Goal: Book appointment/travel/reservation

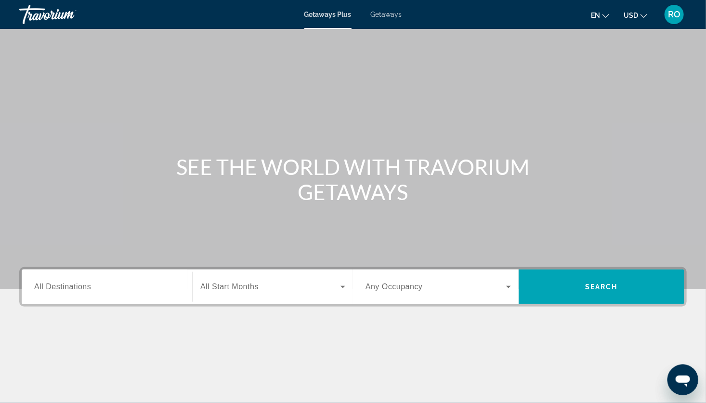
click at [81, 289] on span "All Destinations" at bounding box center [62, 286] width 57 height 8
click at [81, 289] on input "Destination All Destinations" at bounding box center [107, 287] width 146 height 12
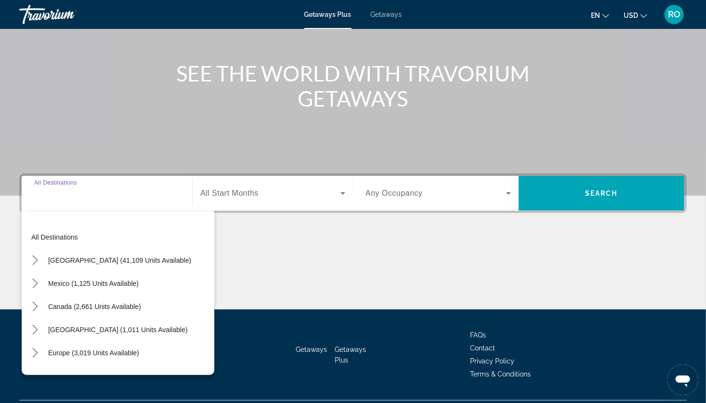
scroll to position [118, 0]
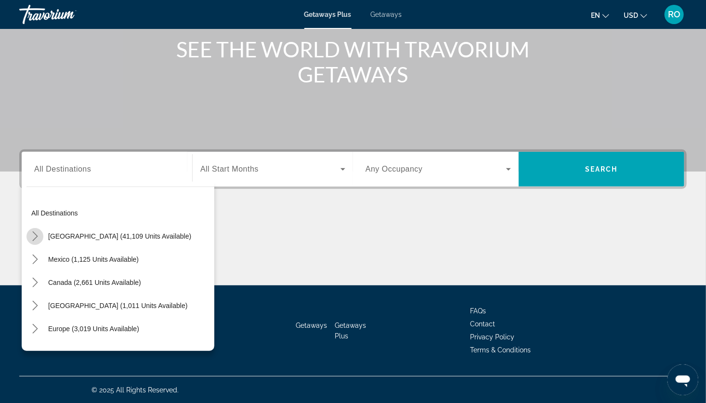
click at [37, 236] on icon "Toggle United States (41,109 units available) submenu" at bounding box center [35, 236] width 10 height 10
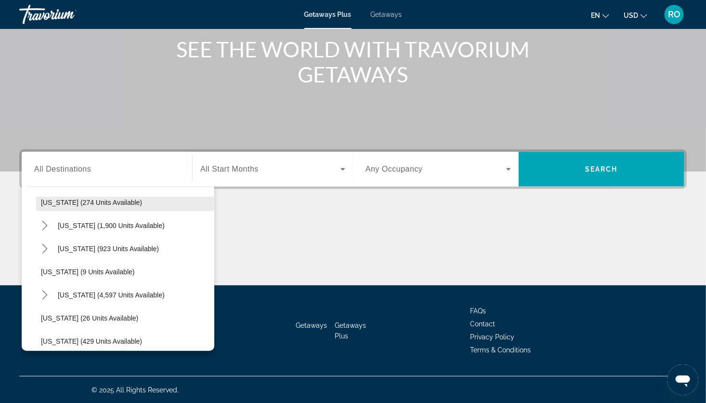
scroll to position [80, 0]
click at [47, 226] on icon "Toggle California (1,900 units available) submenu" at bounding box center [45, 226] width 10 height 10
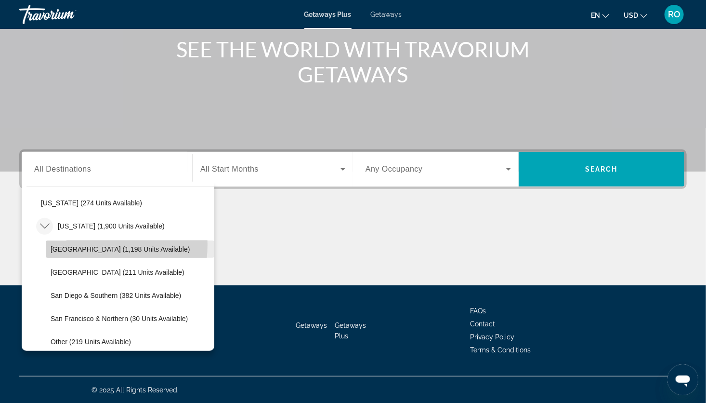
click at [76, 245] on span "[GEOGRAPHIC_DATA] (1,198 units available)" at bounding box center [120, 249] width 139 height 8
type input "**********"
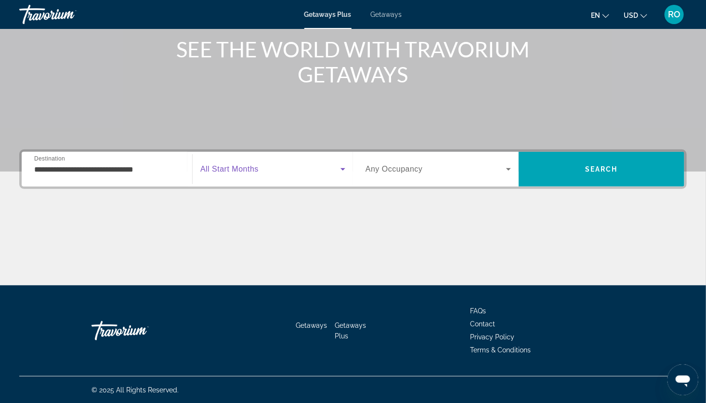
click at [307, 165] on span "Search widget" at bounding box center [270, 169] width 140 height 12
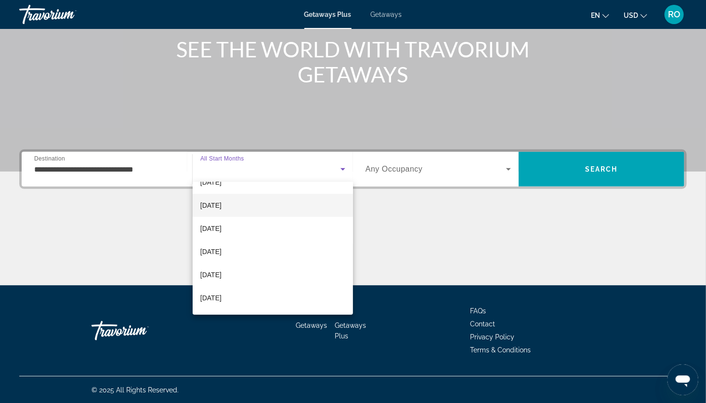
scroll to position [98, 0]
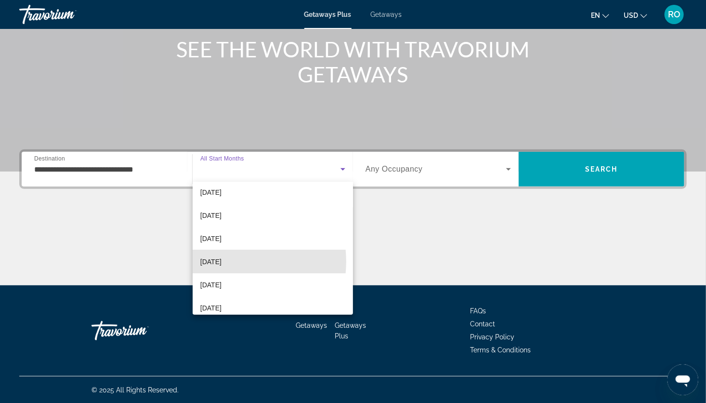
click at [234, 261] on mat-option "[DATE]" at bounding box center [273, 261] width 160 height 23
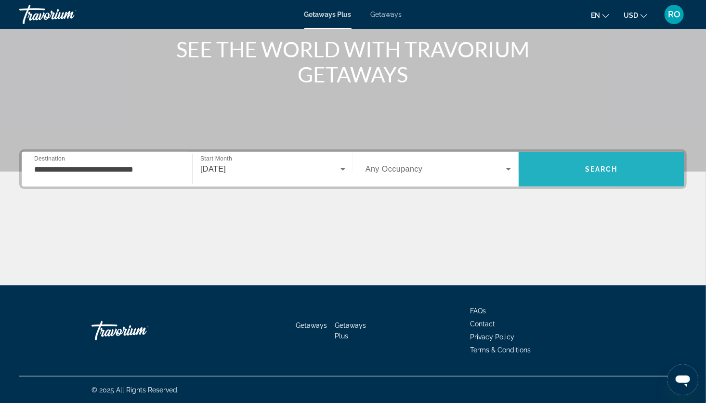
click at [572, 158] on span "Search" at bounding box center [602, 169] width 166 height 23
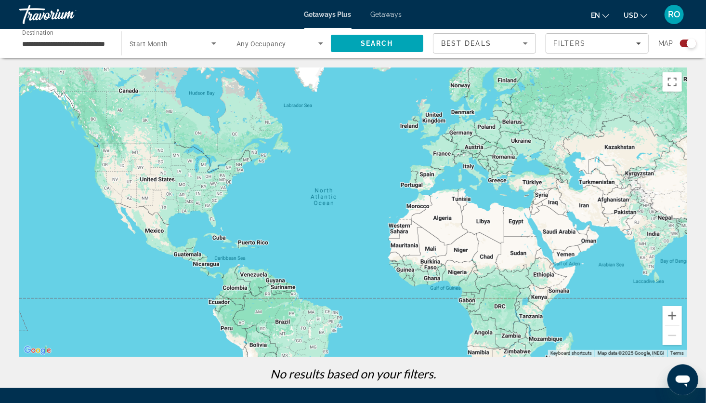
click at [191, 44] on span "Search widget" at bounding box center [171, 44] width 82 height 12
click at [179, 76] on mat-option "All Start Months" at bounding box center [173, 72] width 102 height 23
click at [353, 40] on span "Search" at bounding box center [377, 43] width 93 height 23
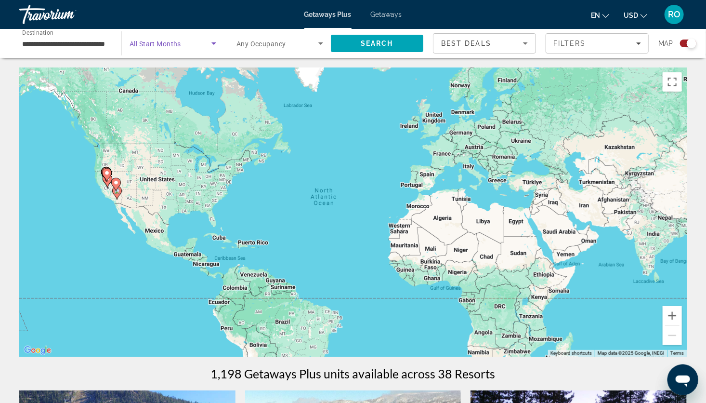
click at [185, 47] on span "Search widget" at bounding box center [171, 44] width 82 height 12
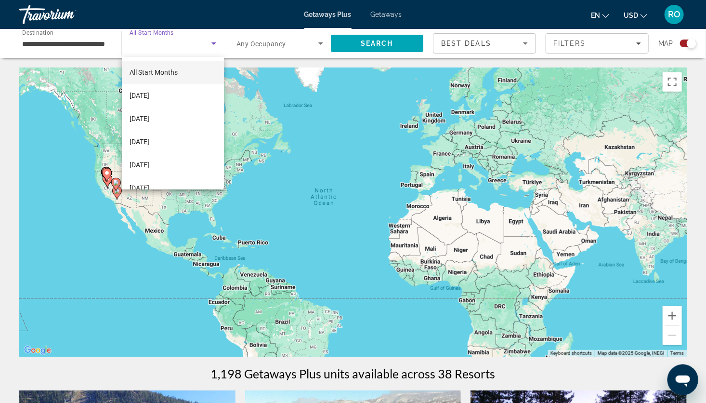
click at [92, 48] on div at bounding box center [353, 201] width 706 height 403
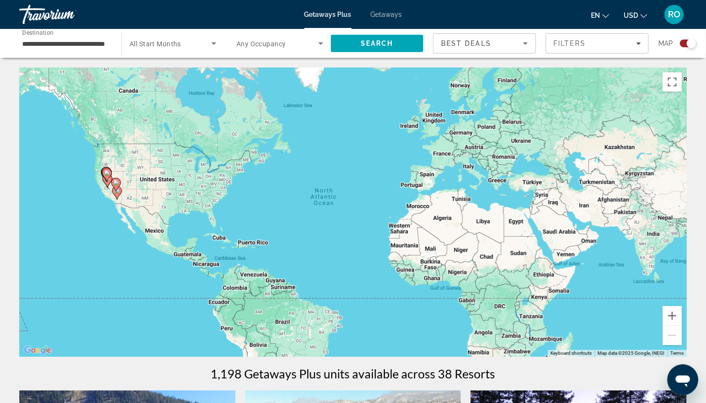
click at [396, 14] on span "Getaways" at bounding box center [386, 15] width 31 height 8
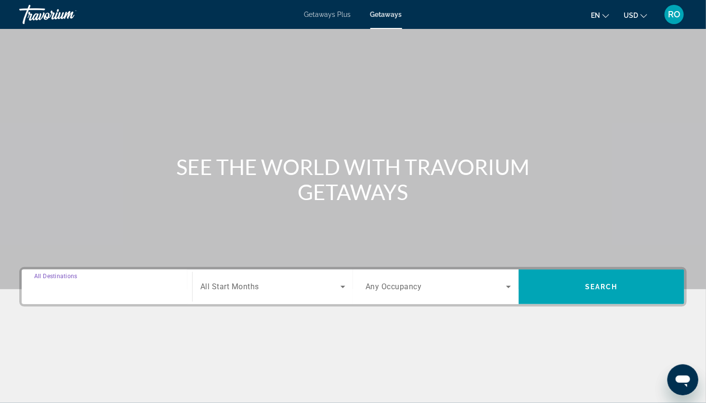
click at [126, 289] on input "Destination All Destinations" at bounding box center [107, 287] width 146 height 12
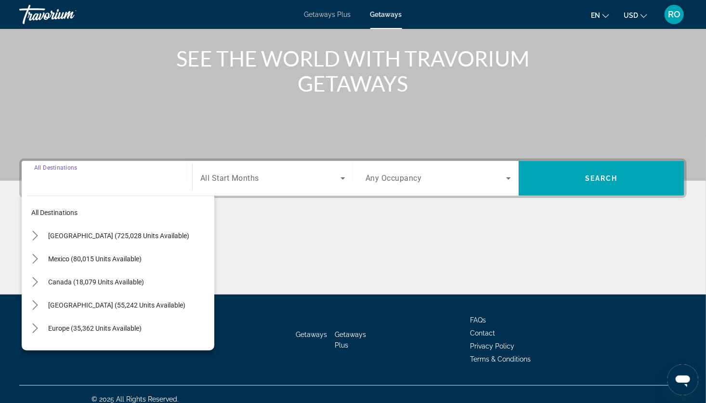
scroll to position [118, 0]
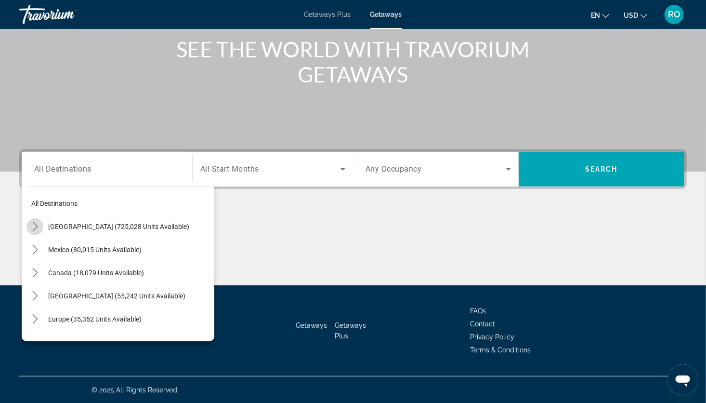
click at [33, 230] on icon "Toggle United States (725,028 units available) submenu" at bounding box center [34, 227] width 5 height 10
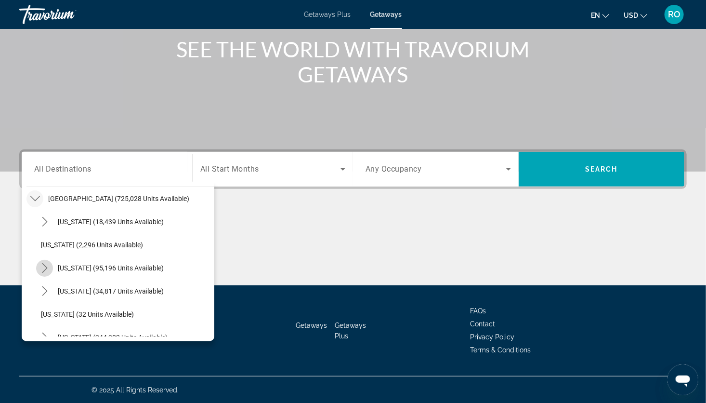
click at [43, 263] on icon "Toggle California (95,196 units available) submenu" at bounding box center [45, 268] width 10 height 10
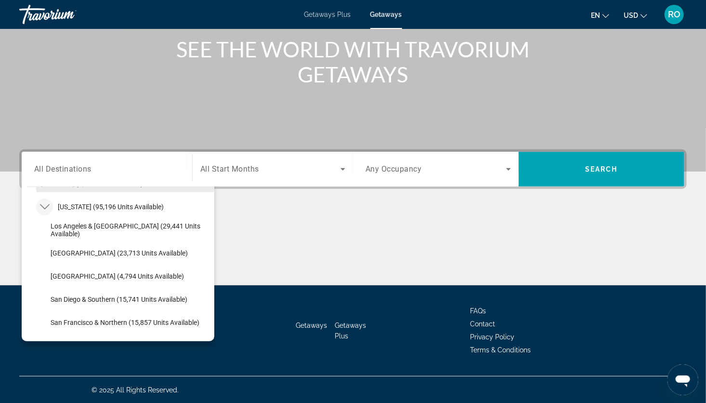
scroll to position [90, 0]
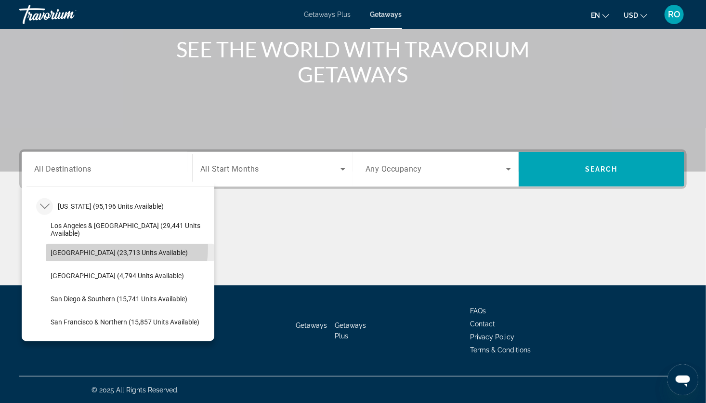
click at [97, 246] on span "Select destination: Lake Tahoe (23,713 units available)" at bounding box center [130, 252] width 169 height 23
type input "**********"
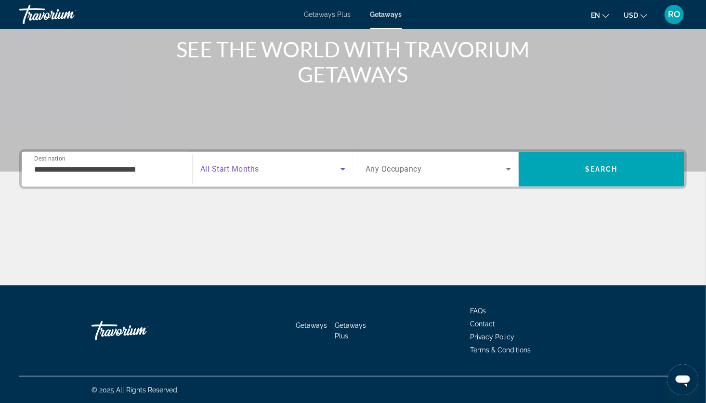
click at [313, 167] on span "Search widget" at bounding box center [270, 169] width 140 height 12
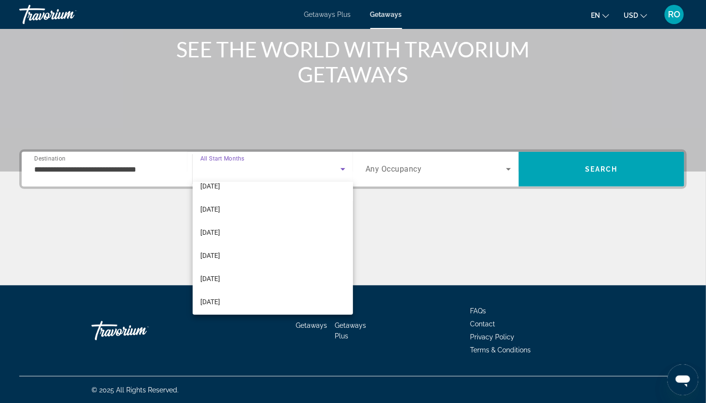
scroll to position [121, 0]
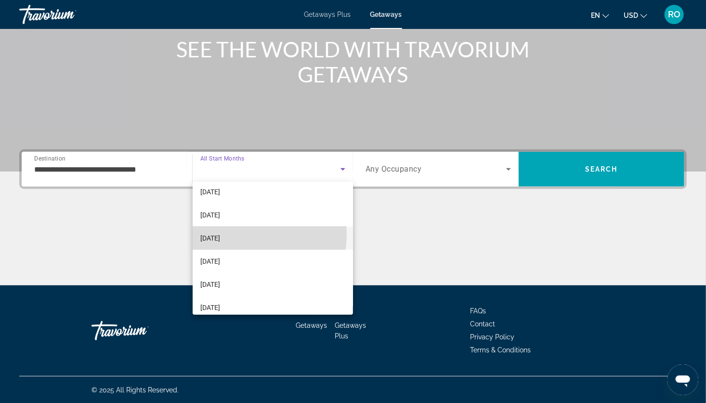
click at [232, 233] on mat-option "[DATE]" at bounding box center [273, 237] width 160 height 23
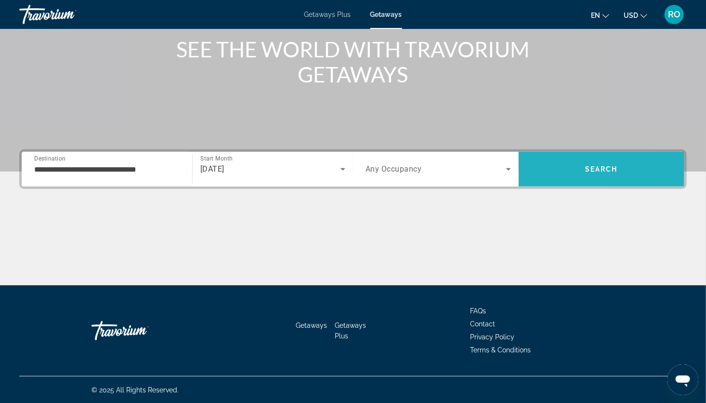
click at [546, 173] on span "Search" at bounding box center [602, 169] width 166 height 23
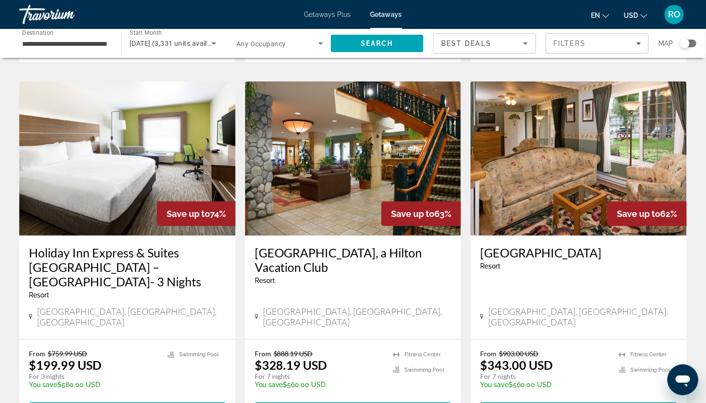
scroll to position [375, 0]
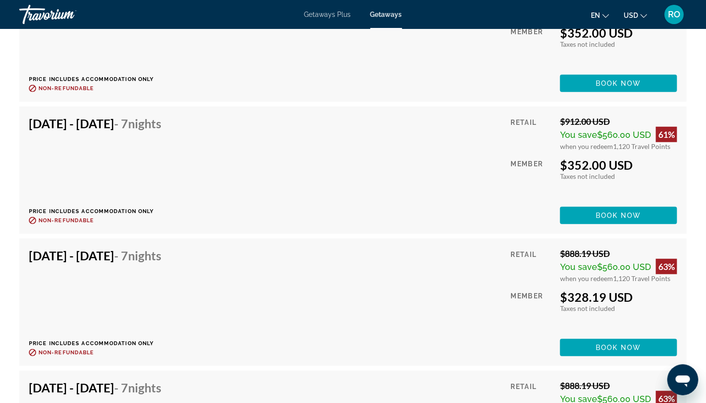
scroll to position [2020, 0]
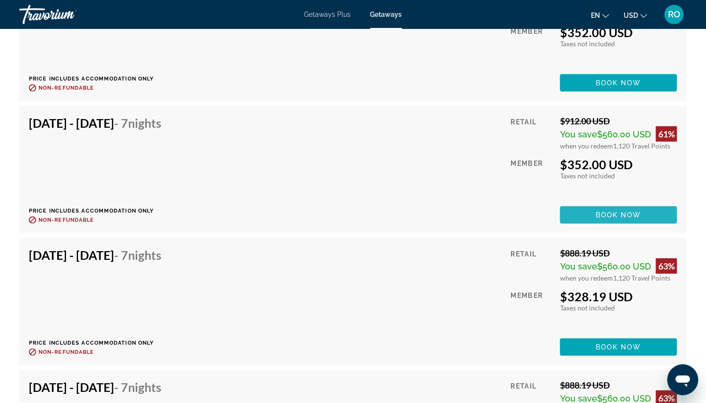
click at [627, 211] on span "Book now" at bounding box center [619, 215] width 46 height 8
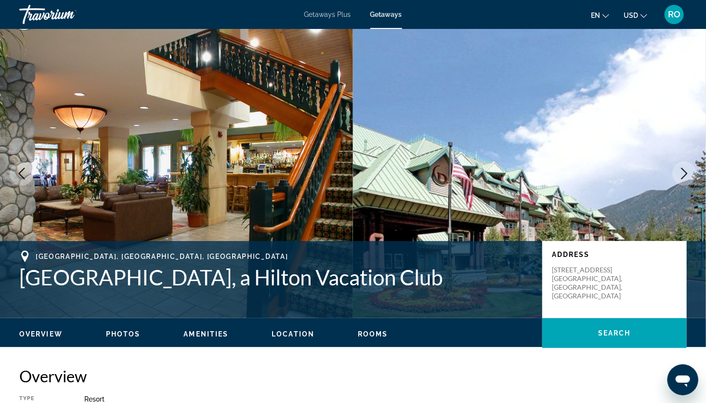
click at [331, 15] on span "Getaways Plus" at bounding box center [328, 15] width 47 height 8
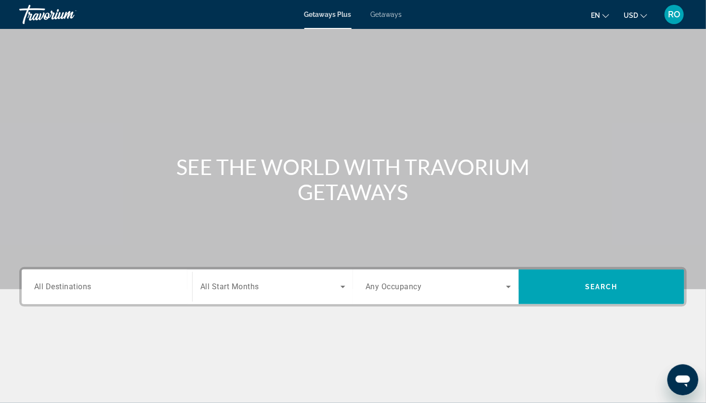
click at [137, 279] on div "Search widget" at bounding box center [107, 286] width 146 height 27
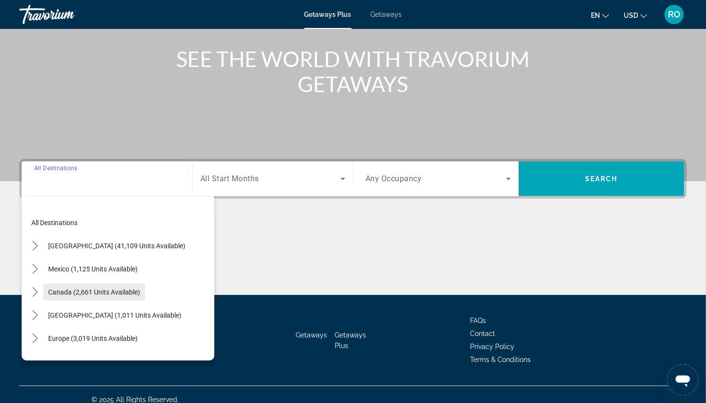
scroll to position [118, 0]
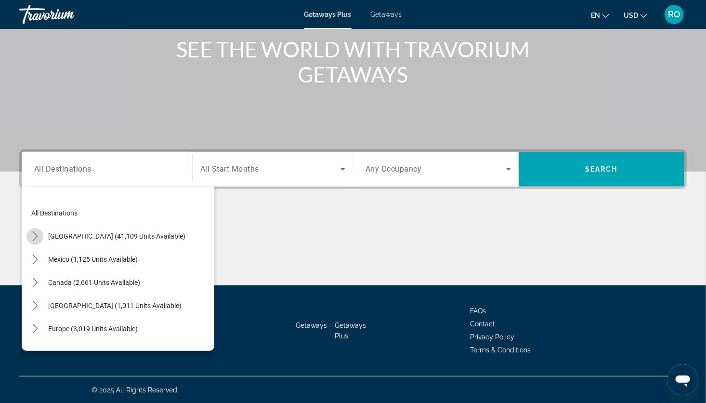
click at [35, 231] on icon "Toggle United States (41,109 units available) submenu" at bounding box center [35, 236] width 10 height 10
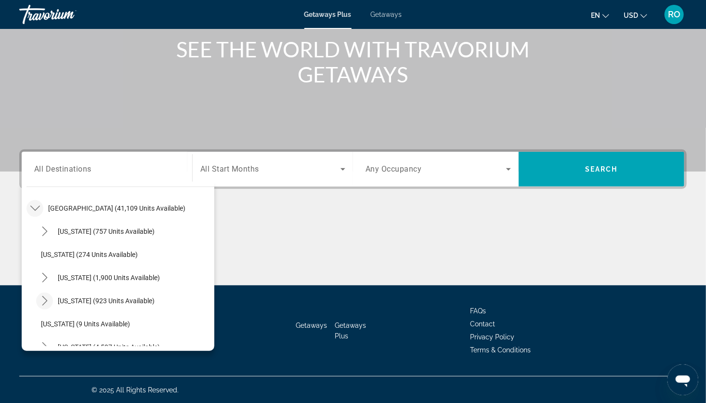
scroll to position [38, 0]
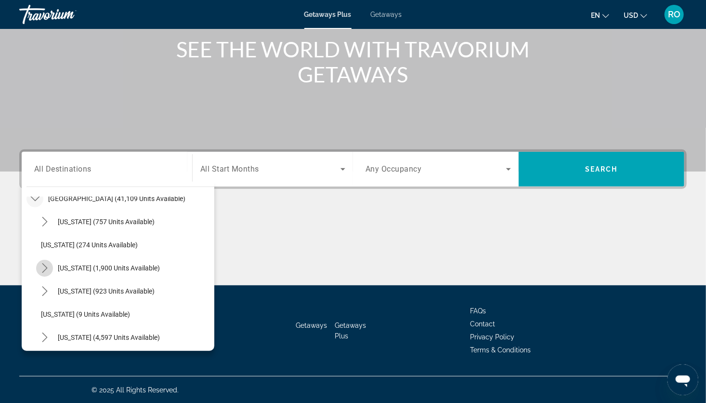
click at [44, 266] on icon "Toggle California (1,900 units available) submenu" at bounding box center [45, 268] width 10 height 10
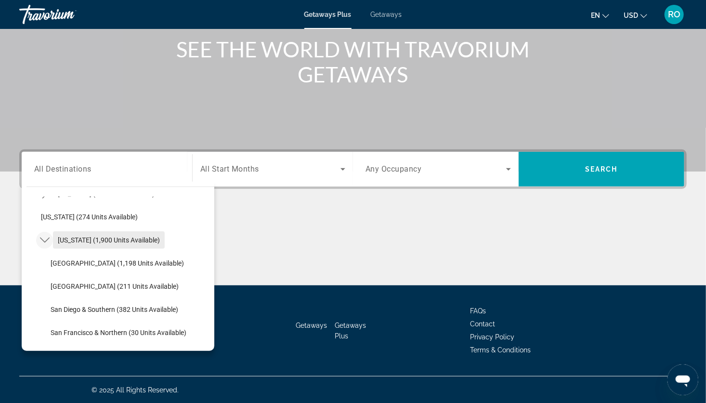
scroll to position [66, 0]
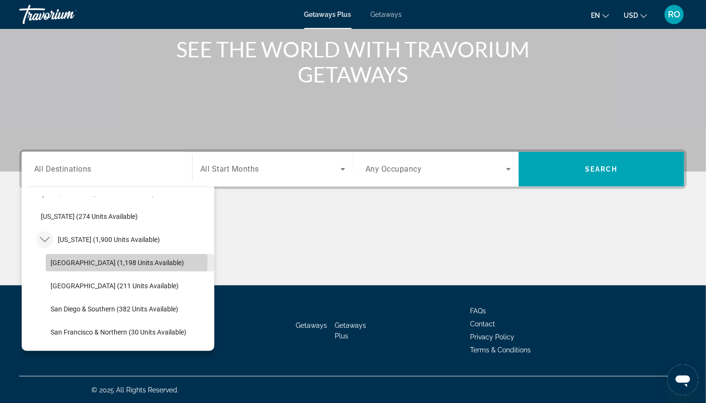
click at [100, 261] on span "[GEOGRAPHIC_DATA] (1,198 units available)" at bounding box center [117, 263] width 133 height 8
type input "**********"
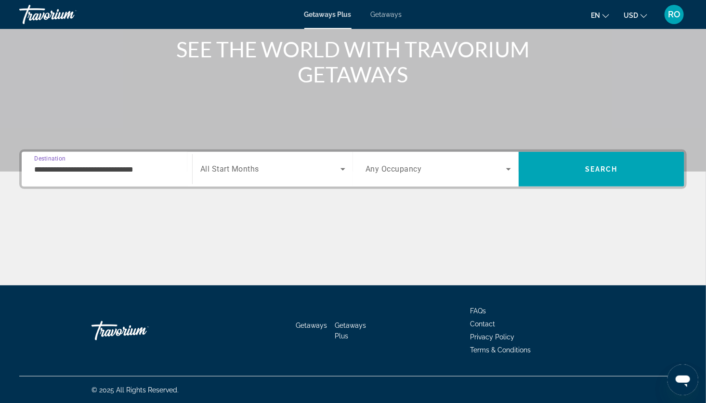
click at [270, 164] on span "Search widget" at bounding box center [270, 169] width 140 height 12
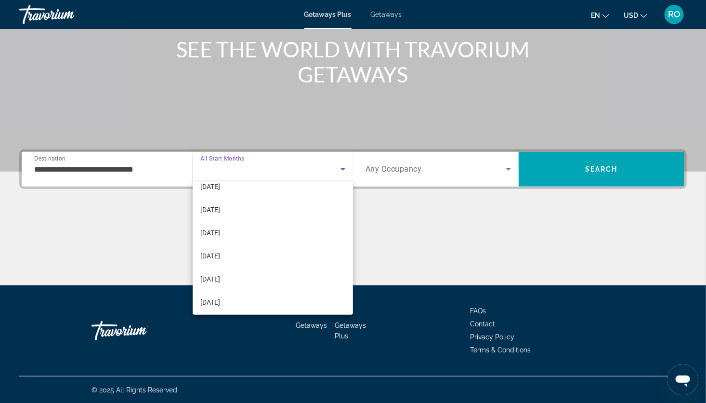
scroll to position [150, 0]
click at [220, 210] on span "[DATE]" at bounding box center [210, 209] width 20 height 12
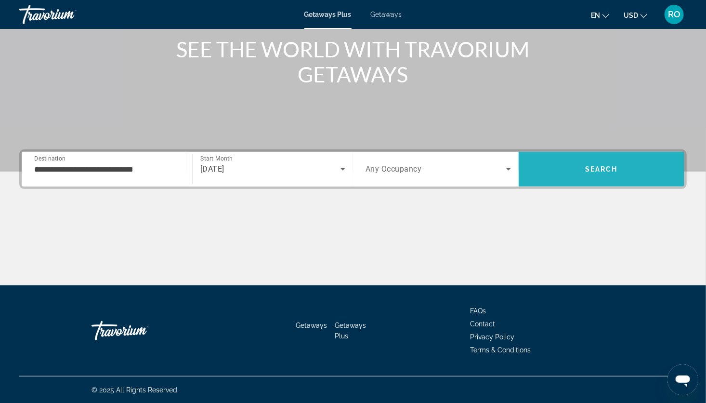
click at [590, 171] on span "Search" at bounding box center [601, 169] width 33 height 8
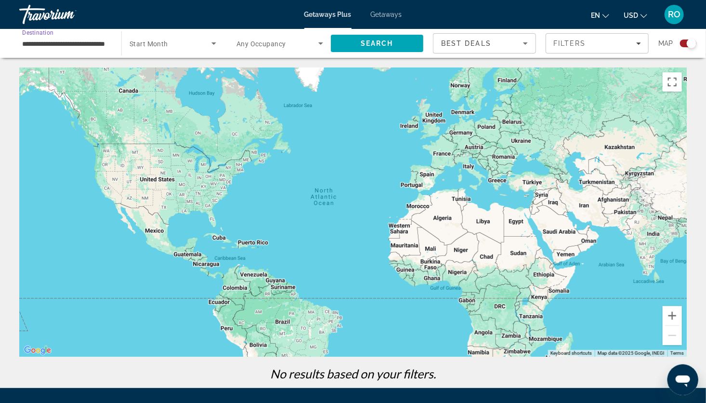
click at [90, 47] on input "**********" at bounding box center [65, 44] width 87 height 12
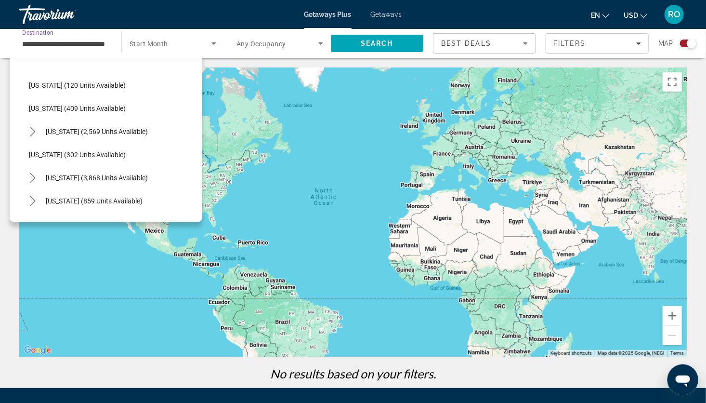
scroll to position [535, 0]
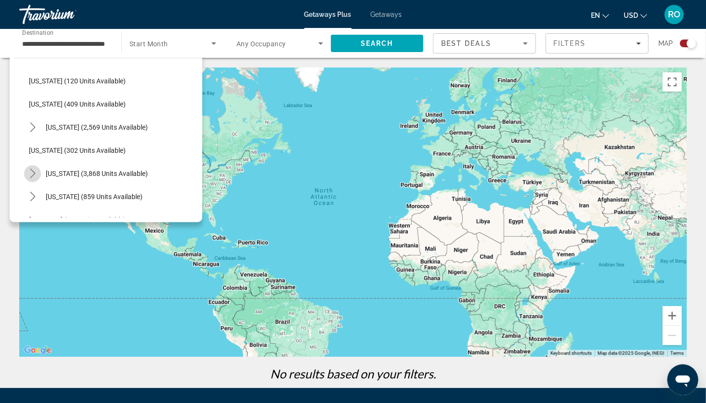
click at [35, 170] on icon "Toggle Nevada (3,868 units available) submenu" at bounding box center [33, 174] width 10 height 10
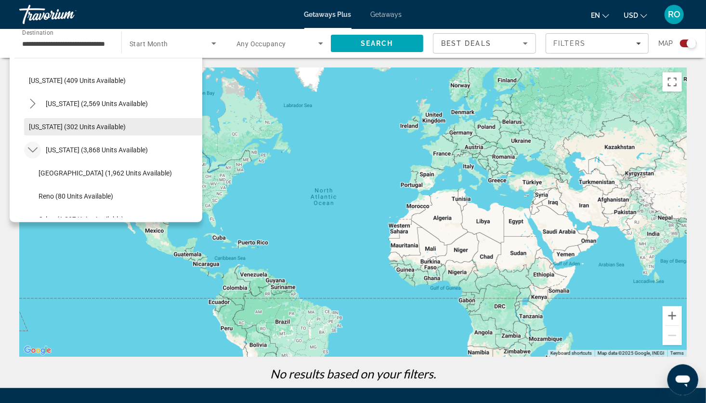
scroll to position [588, 0]
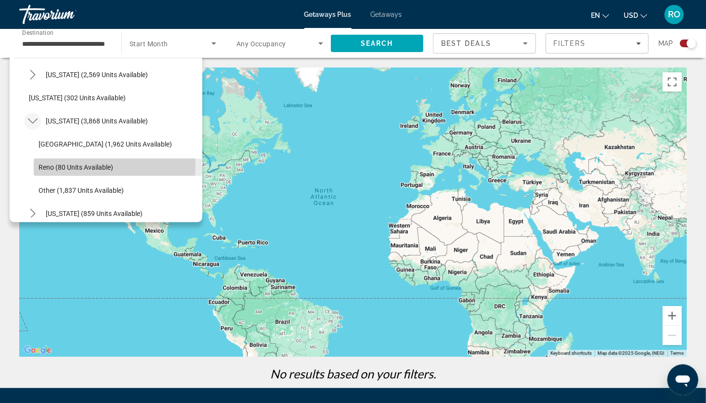
click at [85, 165] on span "Reno (80 units available)" at bounding box center [76, 167] width 75 height 8
type input "**********"
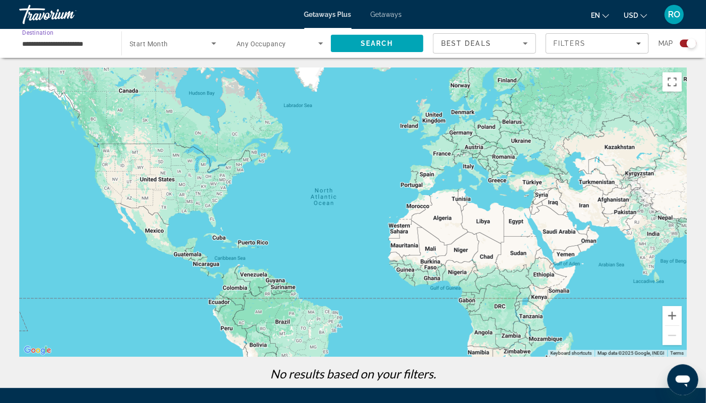
click at [177, 40] on span "Search widget" at bounding box center [171, 44] width 82 height 12
click at [172, 77] on span "All Start Months" at bounding box center [154, 72] width 48 height 12
click at [204, 49] on span "Search widget" at bounding box center [171, 44] width 82 height 12
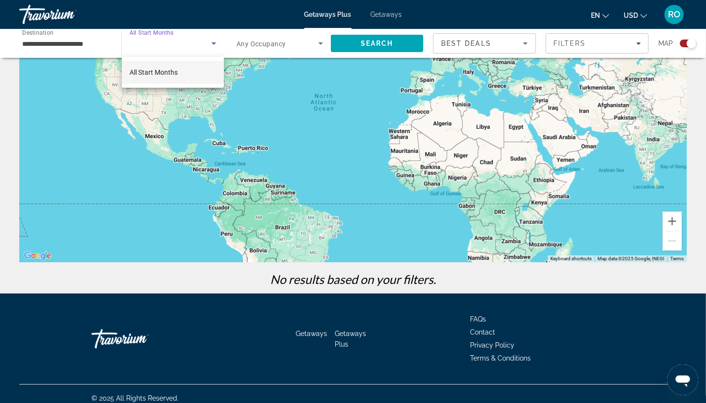
scroll to position [0, 0]
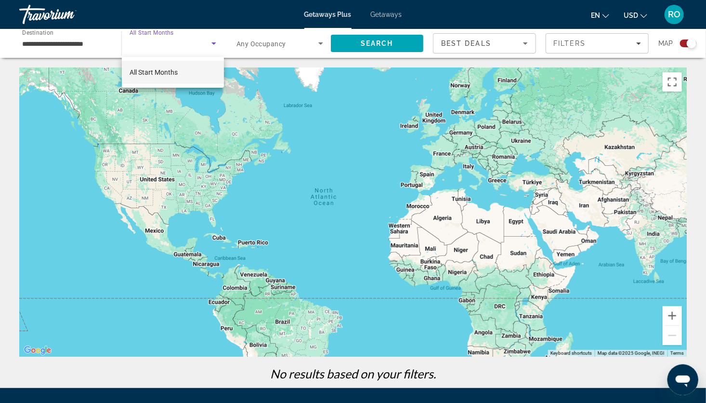
click at [359, 44] on div at bounding box center [353, 201] width 706 height 403
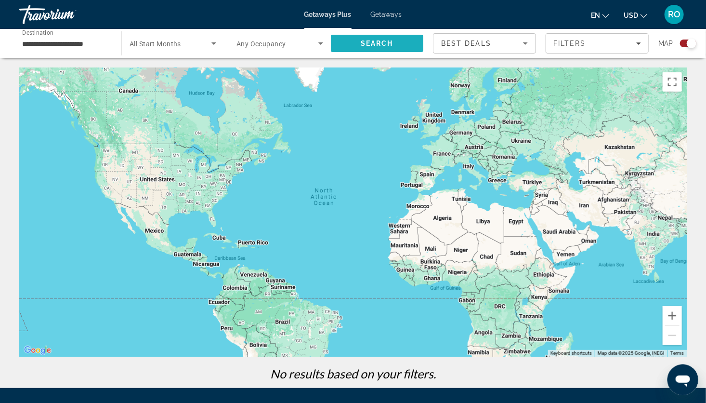
click at [359, 44] on span "Search" at bounding box center [377, 43] width 93 height 23
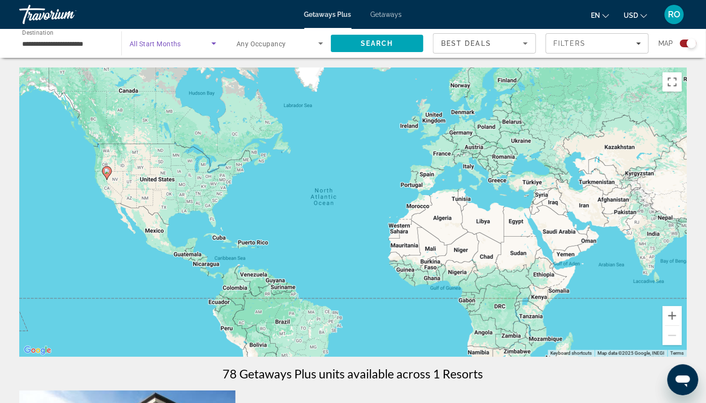
click at [209, 39] on icon "Search widget" at bounding box center [214, 44] width 12 height 12
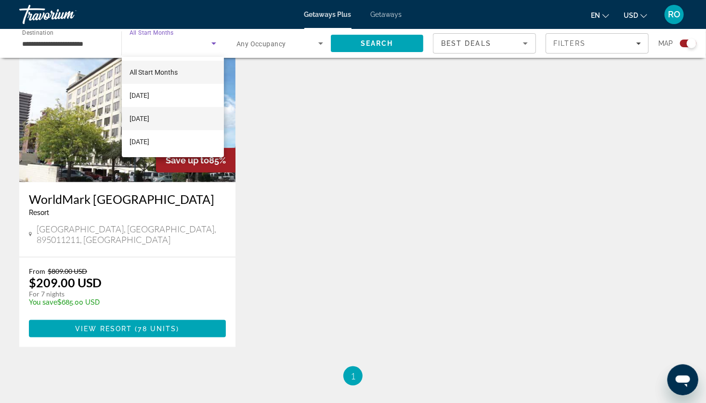
scroll to position [366, 0]
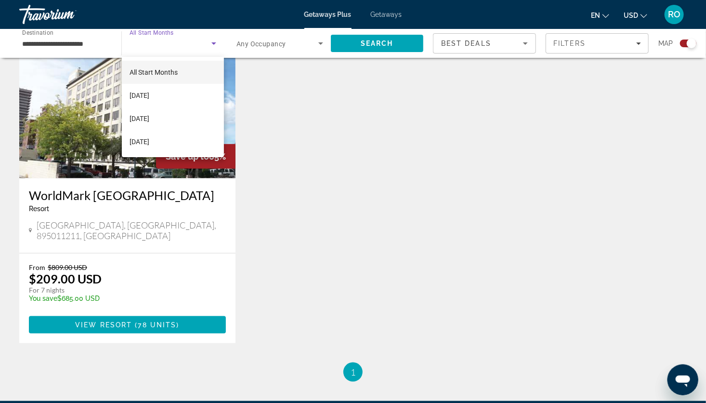
click at [165, 317] on div at bounding box center [353, 201] width 706 height 403
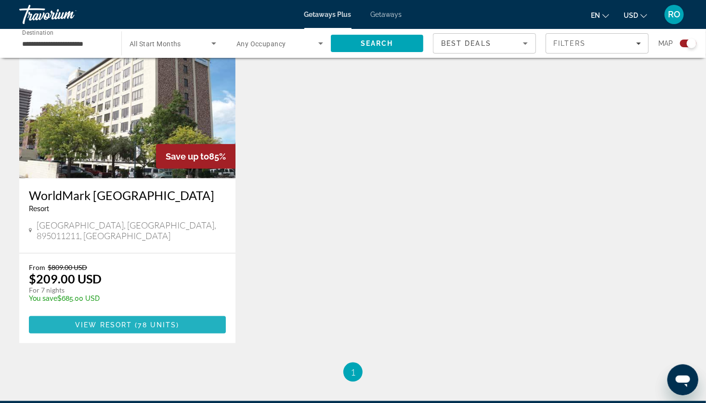
click at [165, 321] on span "78 units" at bounding box center [157, 325] width 39 height 8
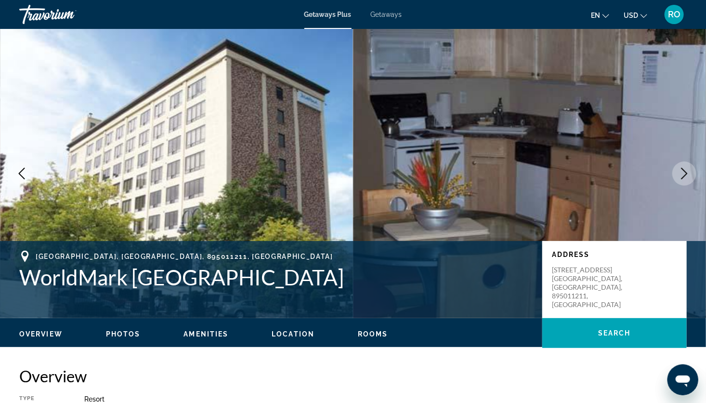
click at [387, 15] on span "Getaways" at bounding box center [386, 15] width 31 height 8
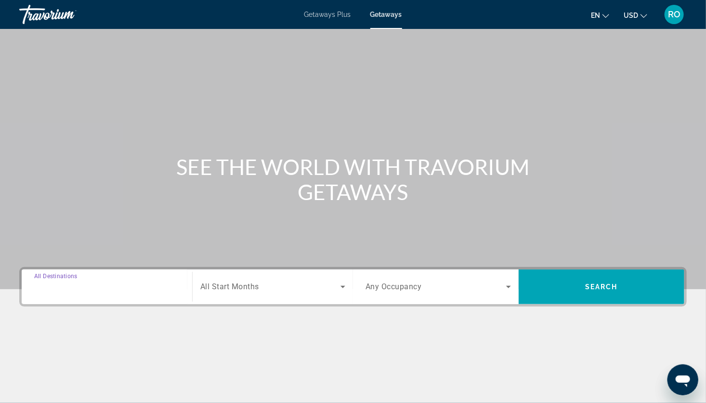
click at [118, 281] on input "Destination All Destinations" at bounding box center [107, 287] width 146 height 12
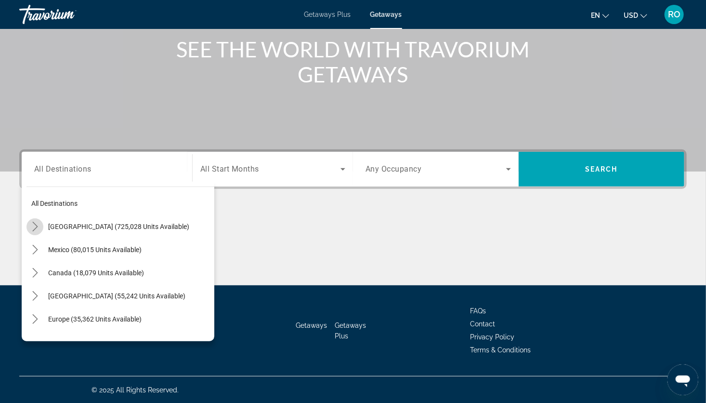
click at [38, 227] on icon "Toggle United States (725,028 units available) submenu" at bounding box center [35, 227] width 10 height 10
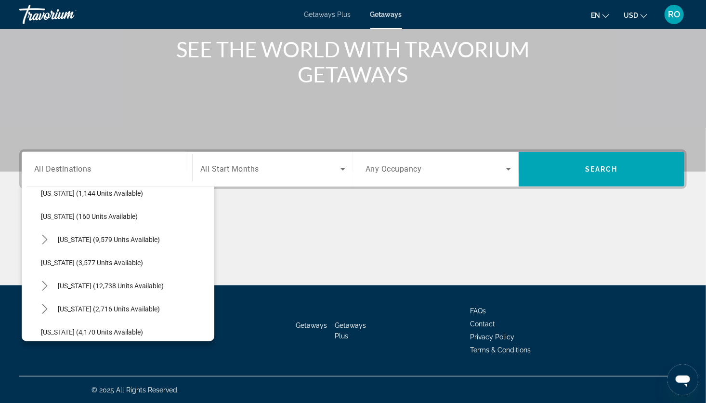
scroll to position [474, 0]
click at [44, 281] on icon "Toggle Nevada (12,738 units available) submenu" at bounding box center [44, 284] width 5 height 10
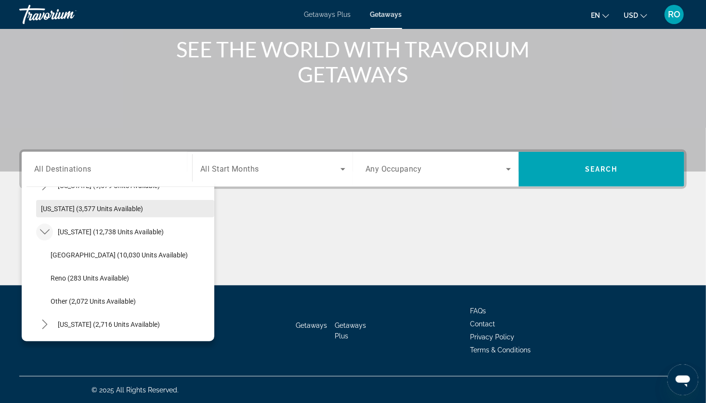
scroll to position [528, 0]
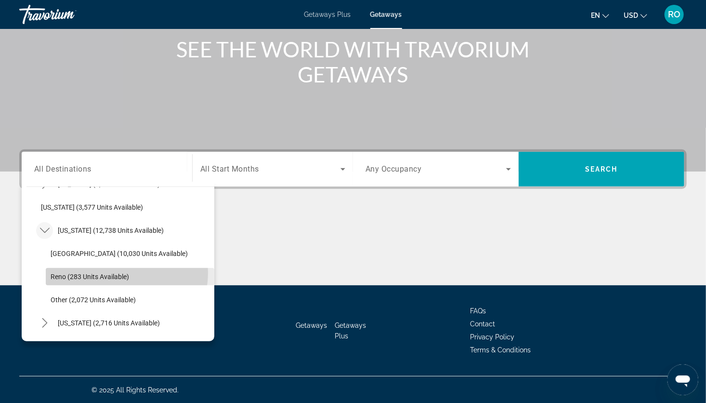
click at [115, 273] on span "Reno (283 units available)" at bounding box center [90, 277] width 79 height 8
type input "**********"
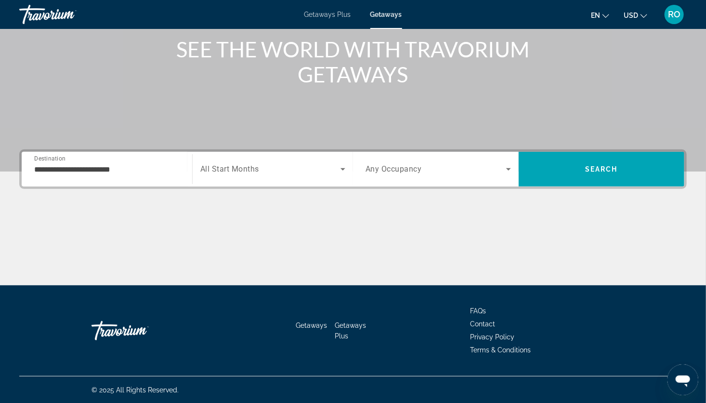
click at [303, 174] on div "Search widget" at bounding box center [272, 169] width 145 height 27
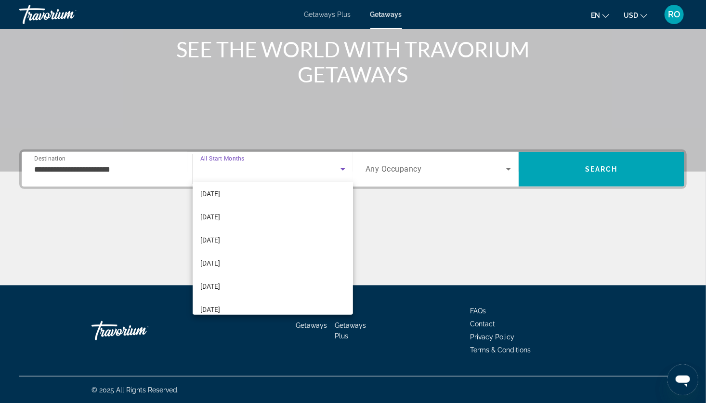
scroll to position [146, 0]
click at [234, 213] on mat-option "[DATE]" at bounding box center [273, 213] width 160 height 23
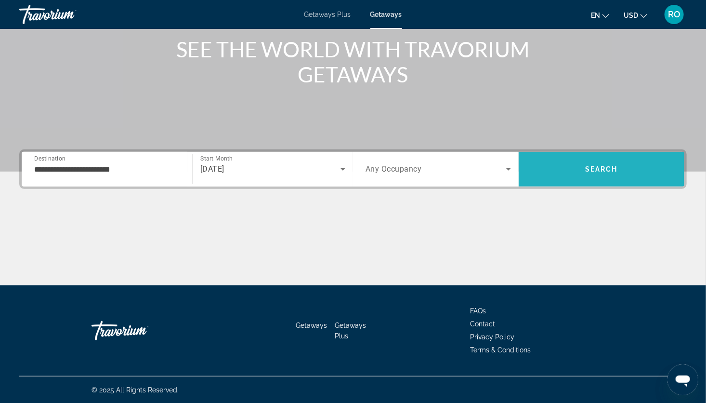
click at [585, 162] on span "Search" at bounding box center [602, 169] width 166 height 23
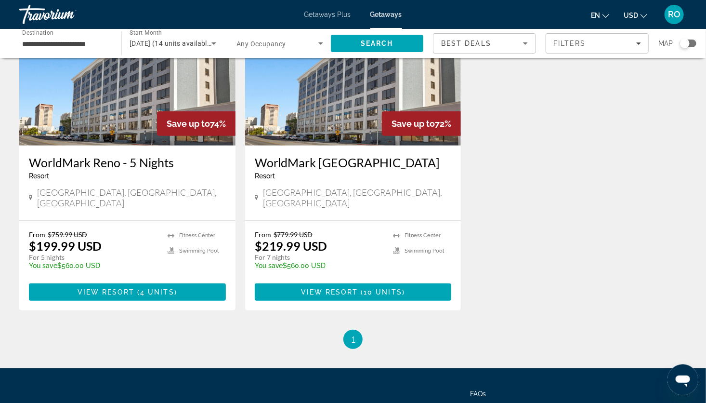
scroll to position [100, 0]
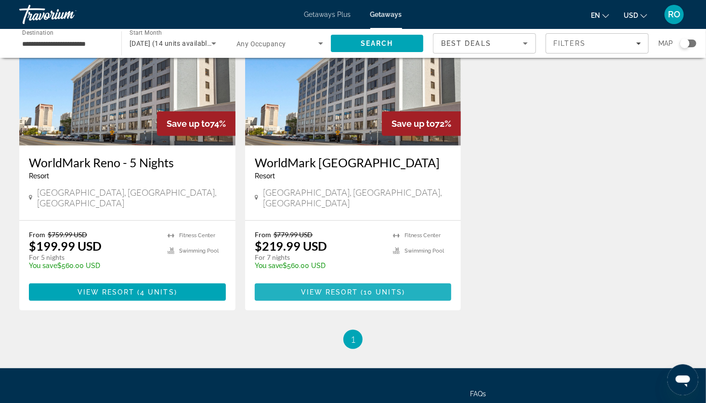
click at [388, 288] on span "10 units" at bounding box center [383, 292] width 39 height 8
